Goal: Download file/media

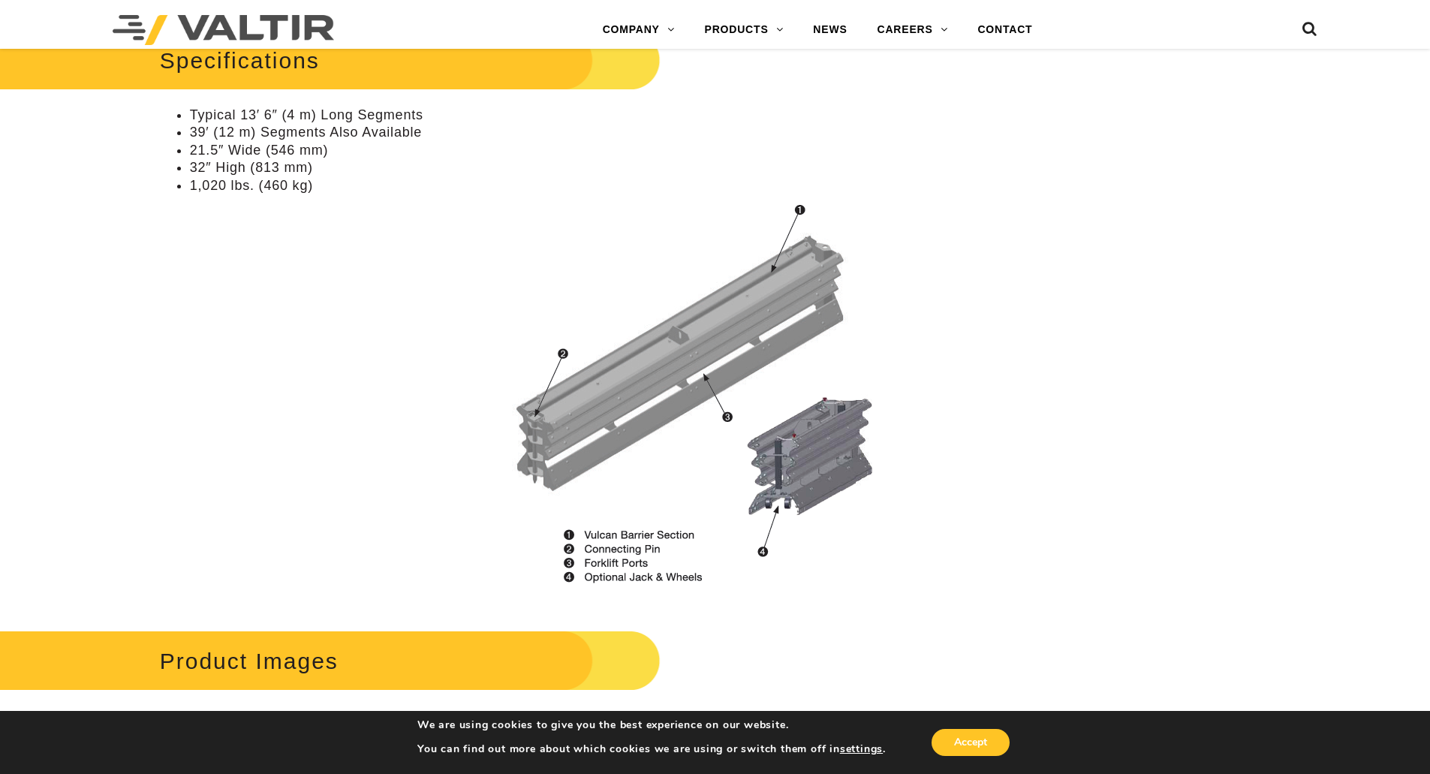
scroll to position [1126, 0]
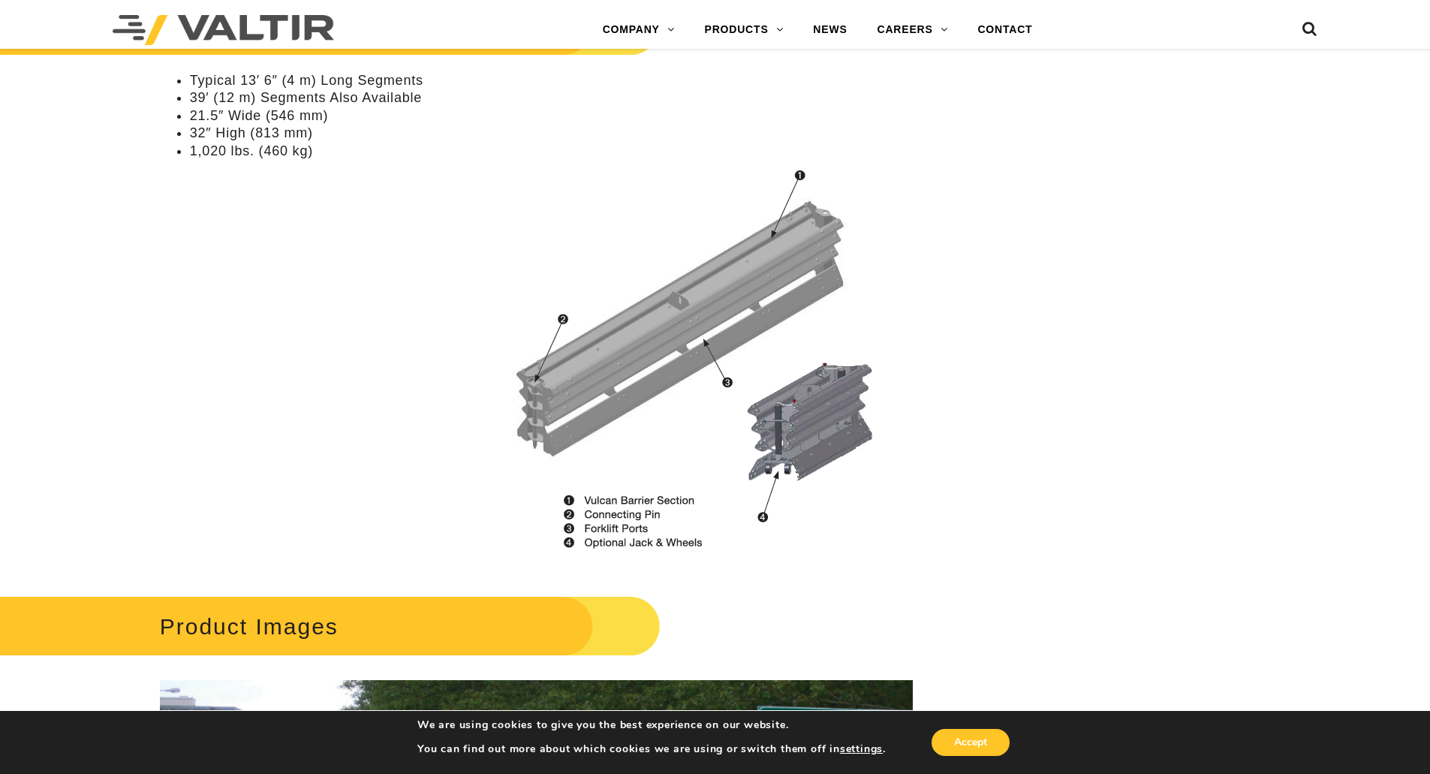
click at [670, 329] on img at bounding box center [679, 357] width 465 height 423
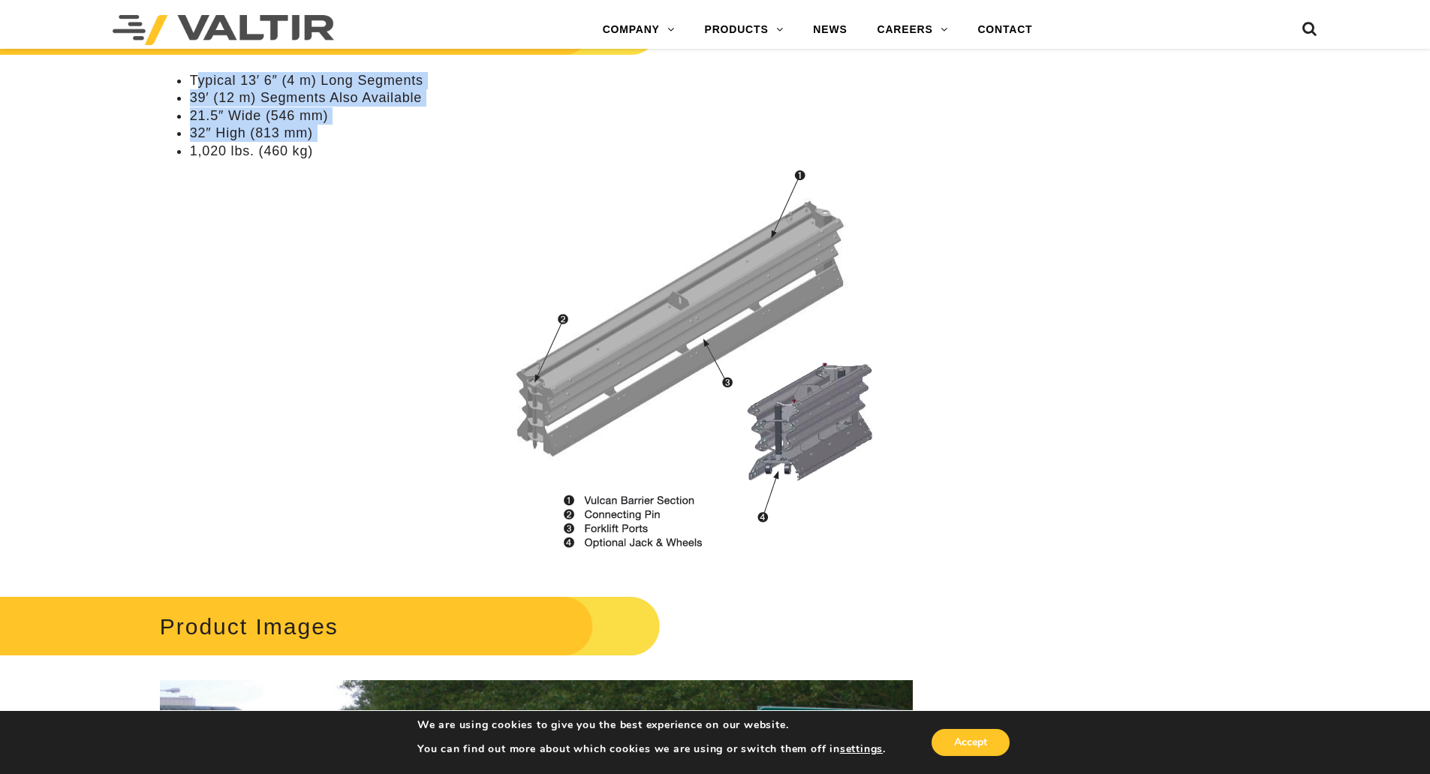
drag, startPoint x: 199, startPoint y: 84, endPoint x: 691, endPoint y: 453, distance: 615.2
click at [691, 160] on ul "Typical 13′ 6″ (4 m) Long Segments 39′ (12 m) Segments Also Available 21.5″ Wid…" at bounding box center [536, 116] width 753 height 88
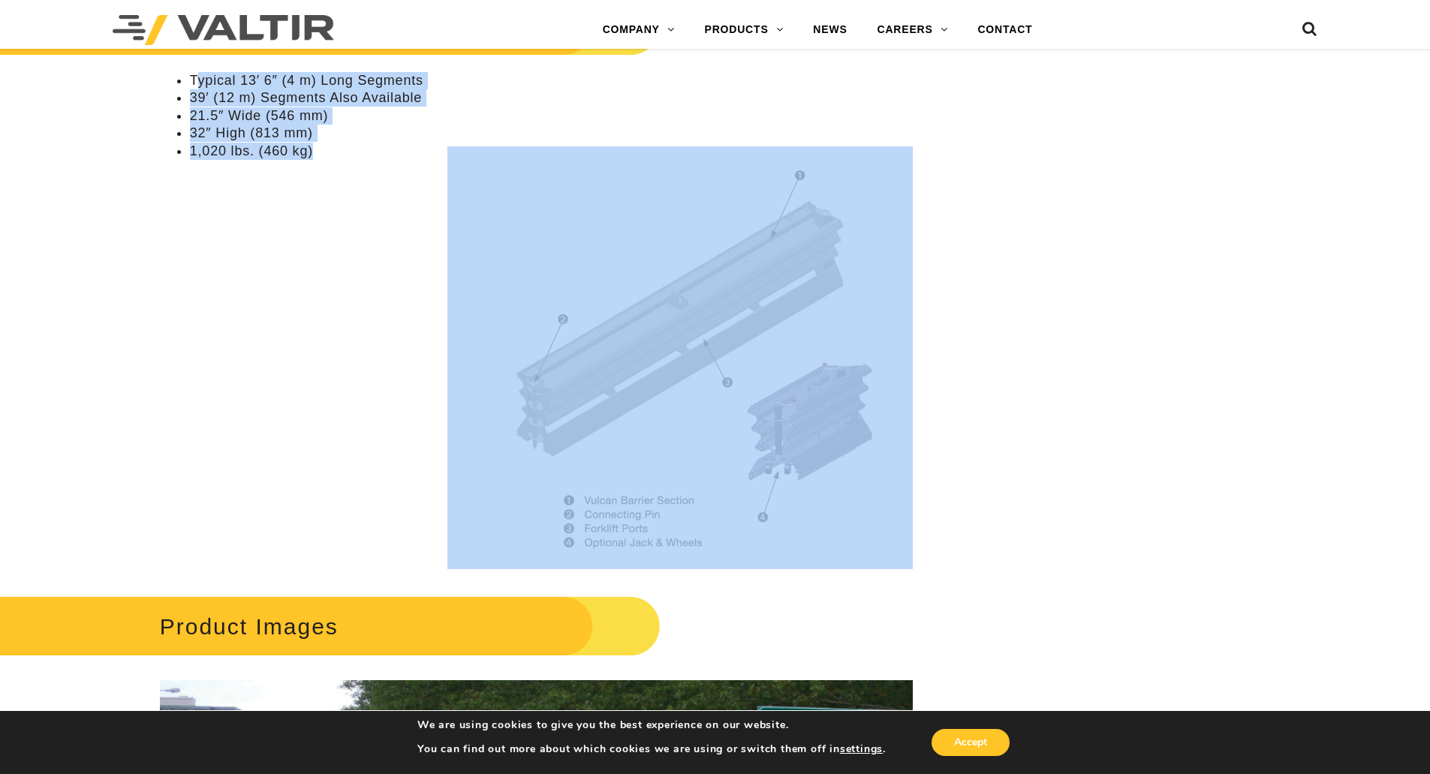
click at [824, 414] on img at bounding box center [679, 357] width 465 height 423
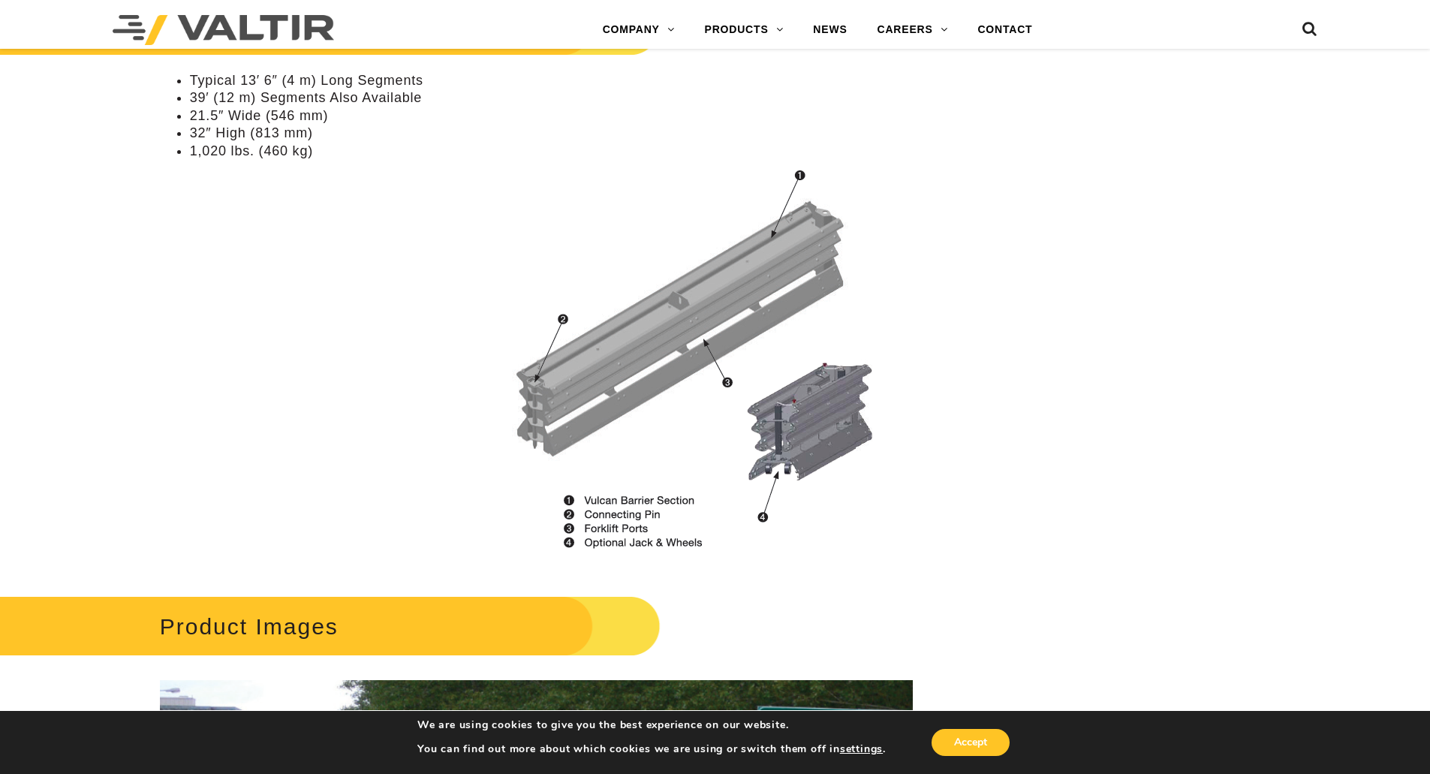
click at [1062, 357] on div "**********" at bounding box center [715, 442] width 1430 height 2839
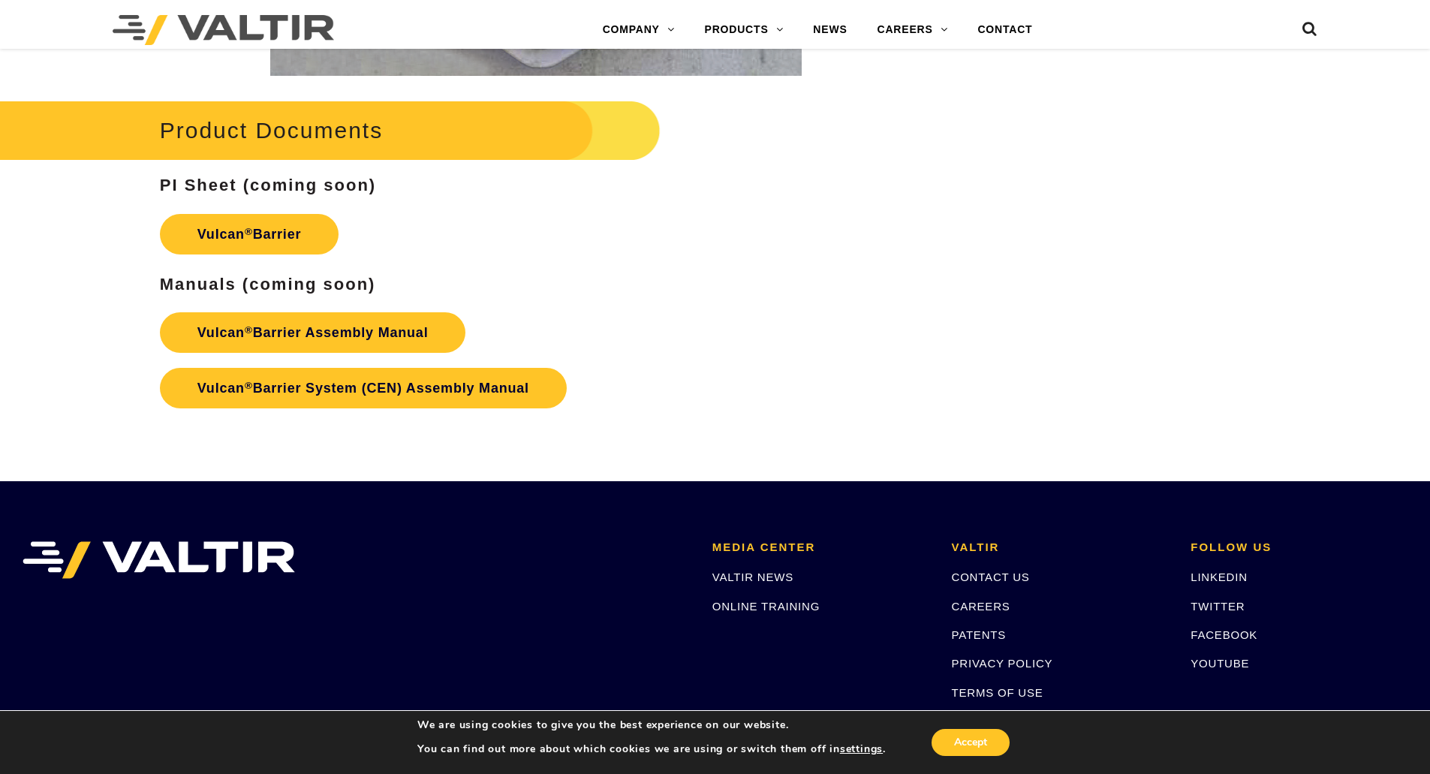
scroll to position [2553, 0]
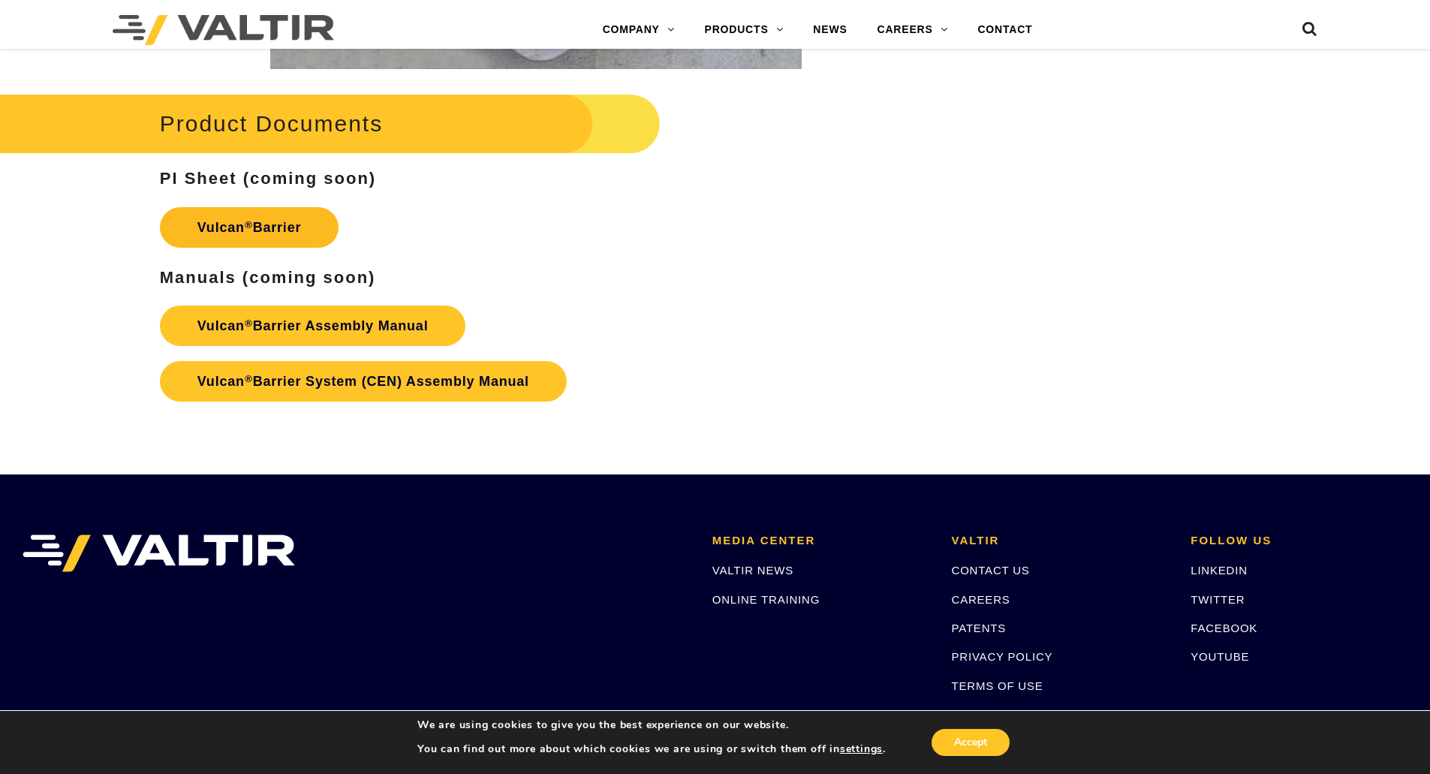
click at [244, 221] on link "Vulcan ® Barrier" at bounding box center [249, 227] width 179 height 41
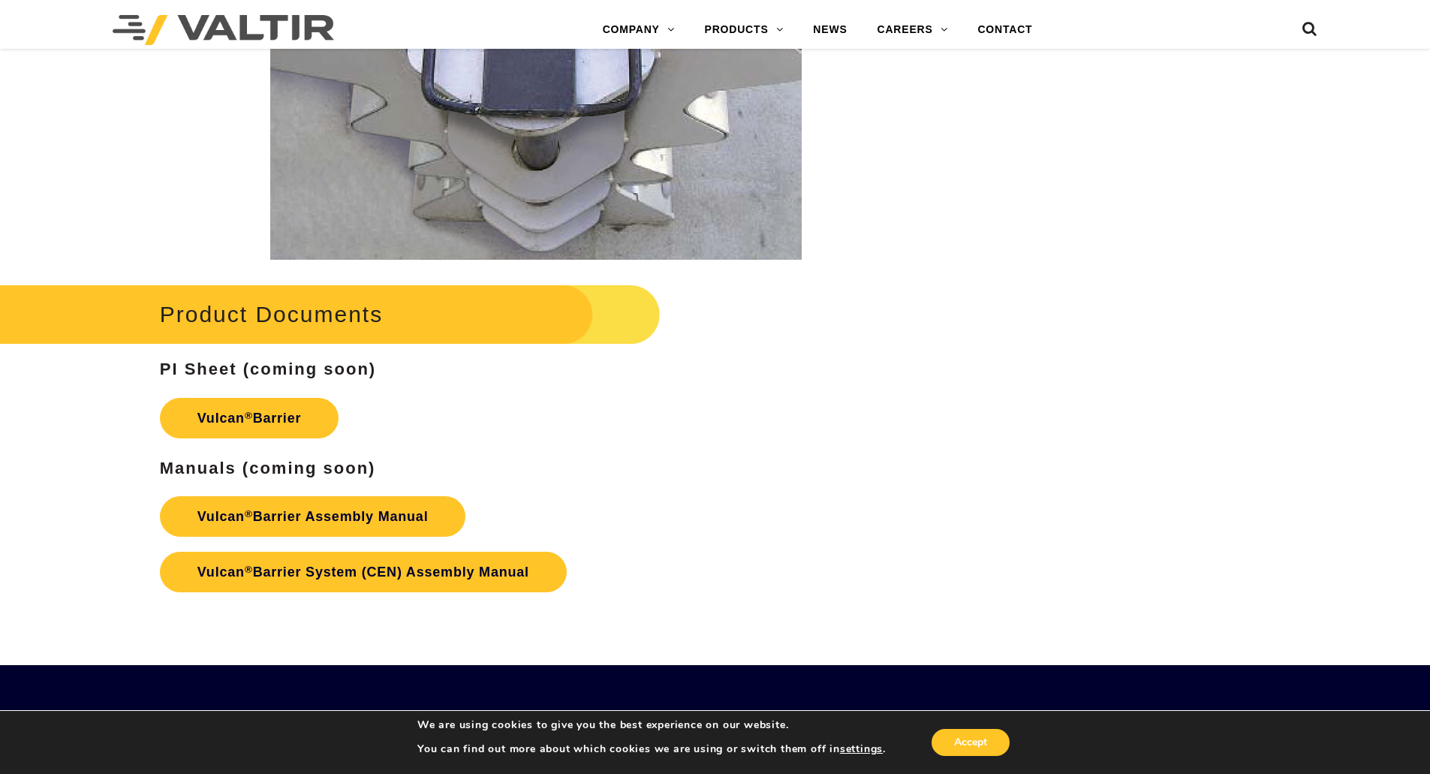
scroll to position [2417, 0]
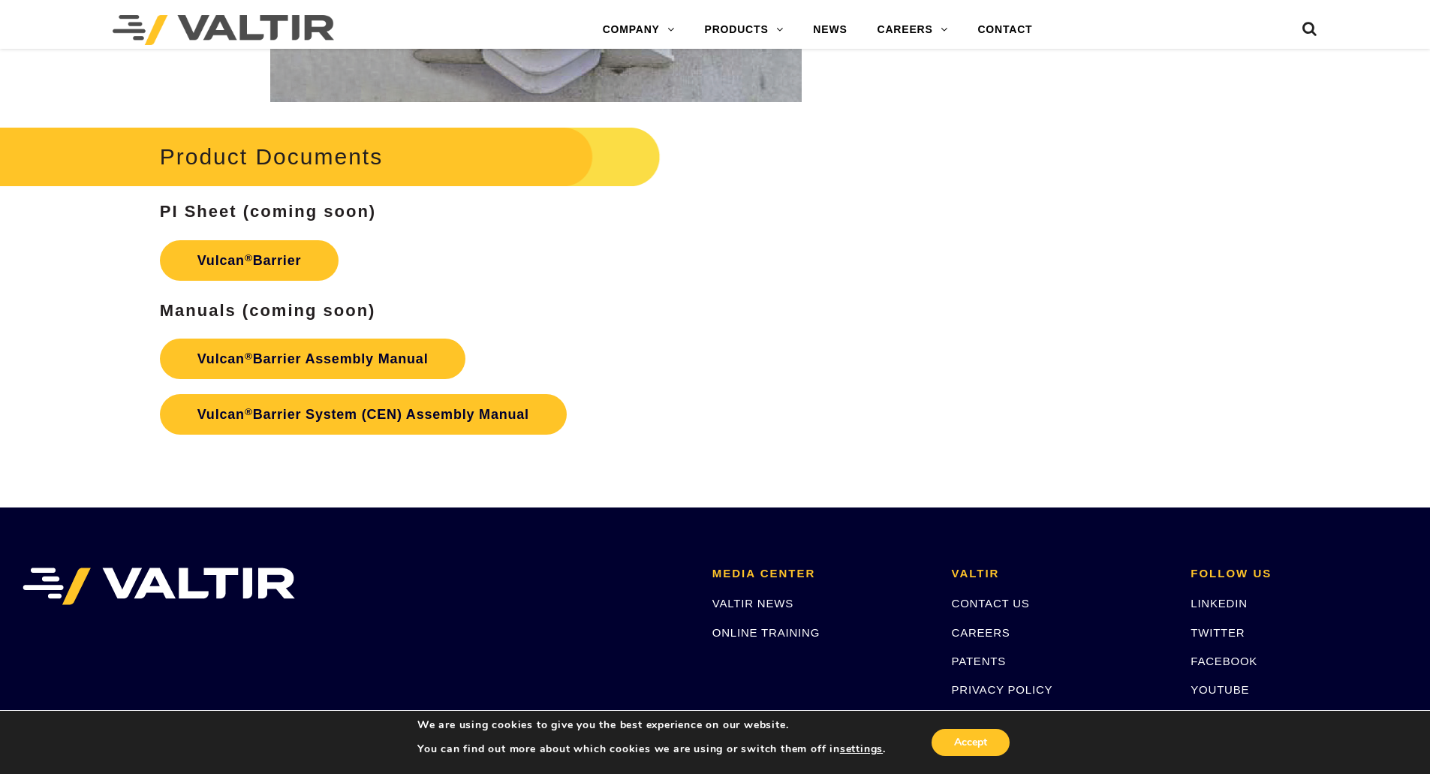
scroll to position [2704, 0]
